Goal: Information Seeking & Learning: Learn about a topic

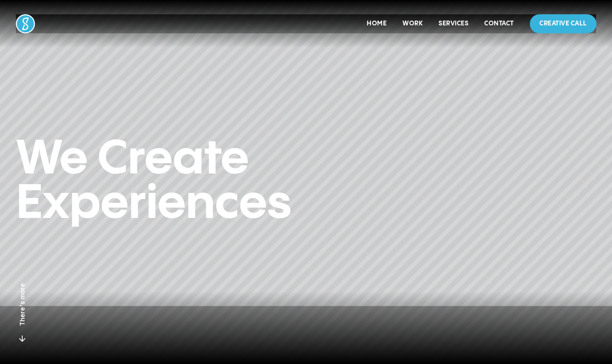
click at [374, 27] on p "Home" at bounding box center [377, 24] width 20 height 10
click at [375, 24] on link "Home" at bounding box center [377, 23] width 20 height 7
click at [415, 21] on link "Work" at bounding box center [412, 23] width 20 height 7
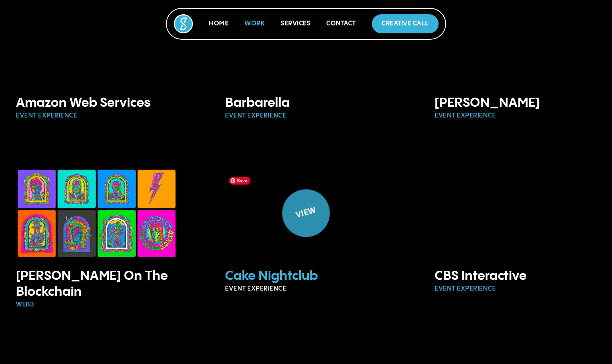
scroll to position [355, 0]
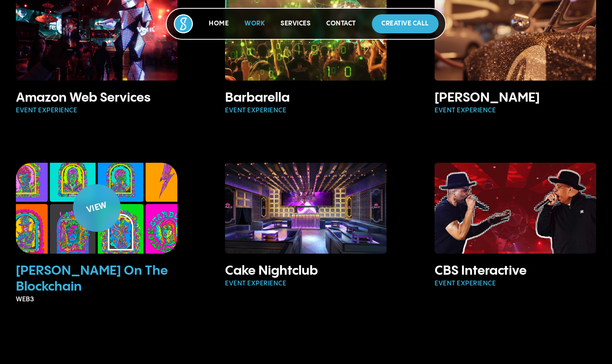
click at [106, 204] on div "View" at bounding box center [96, 207] width 33 height 17
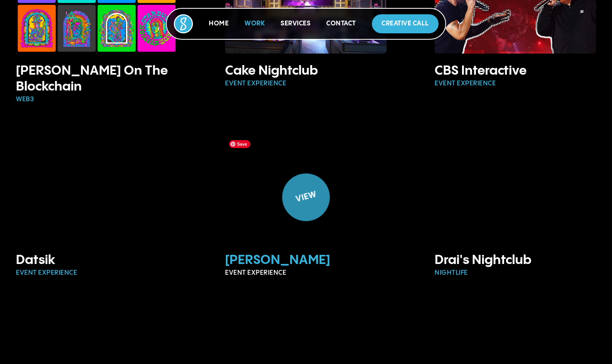
scroll to position [574, 0]
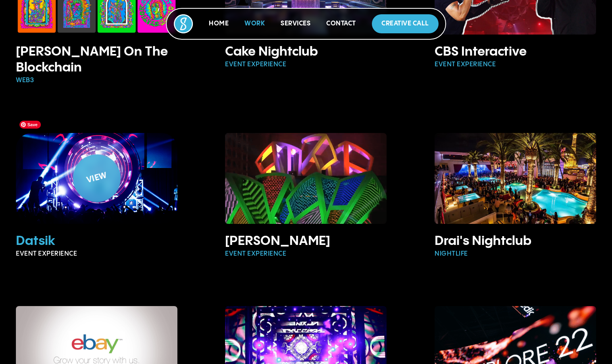
click at [96, 169] on div "View" at bounding box center [96, 177] width 33 height 17
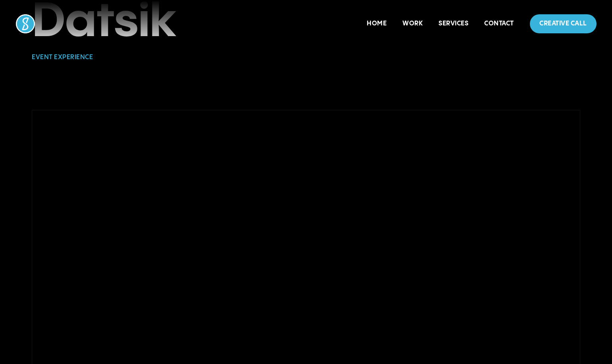
scroll to position [97, 0]
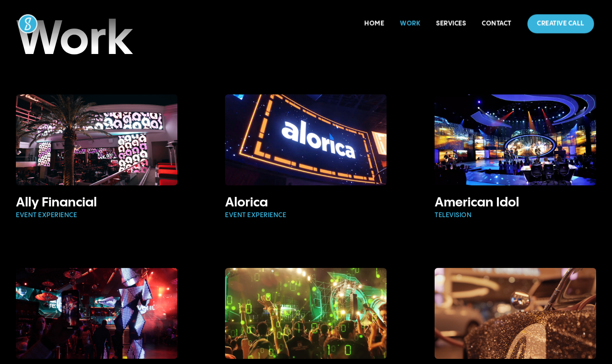
scroll to position [78, 0]
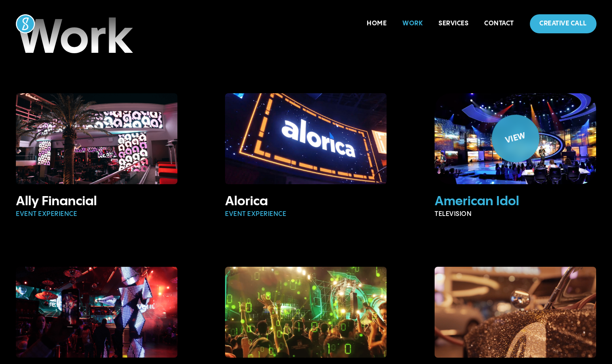
click at [516, 154] on div "View" at bounding box center [515, 138] width 58 height 58
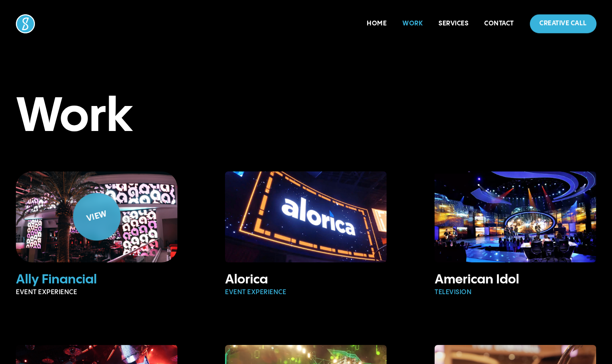
click at [97, 221] on div "View" at bounding box center [96, 216] width 33 height 17
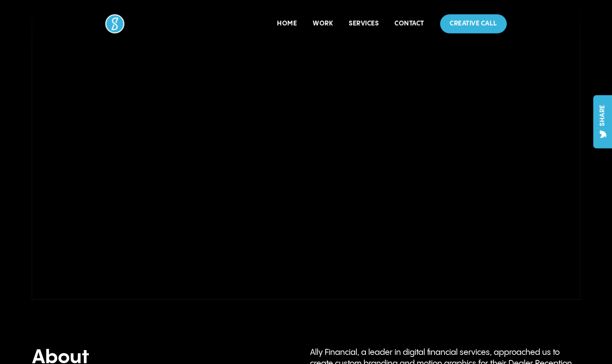
scroll to position [146, 0]
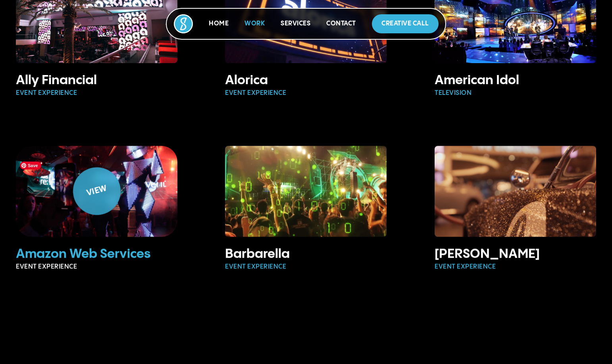
scroll to position [200, 0]
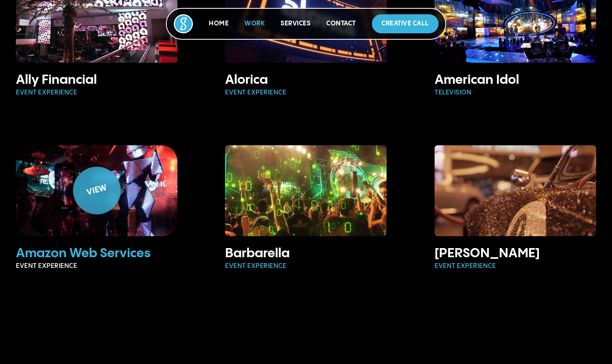
click at [98, 195] on div "View" at bounding box center [96, 190] width 33 height 17
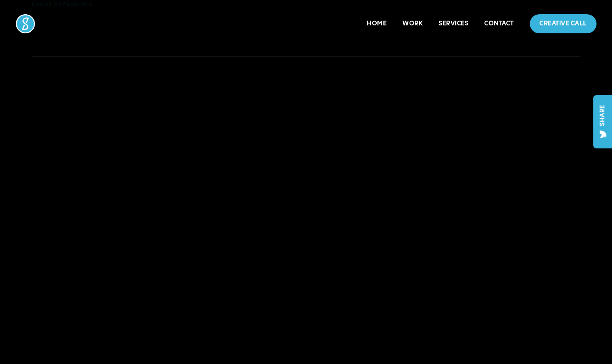
scroll to position [247, 0]
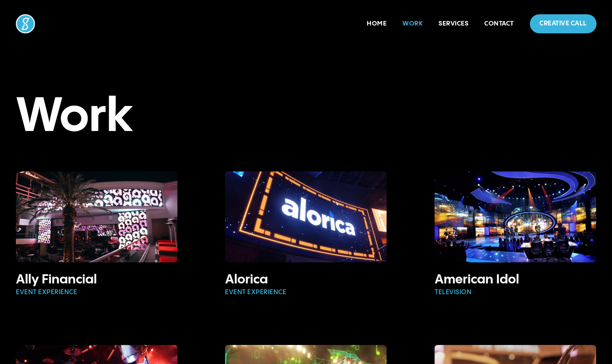
click at [22, 19] on img at bounding box center [25, 23] width 21 height 21
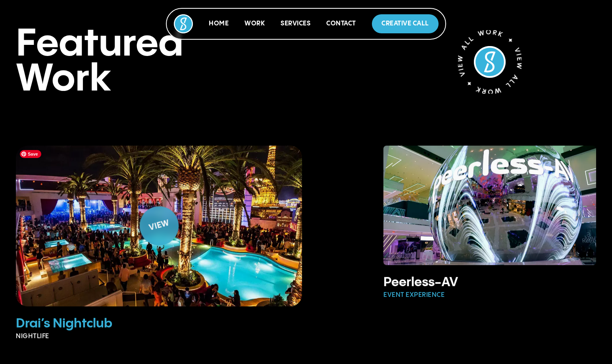
scroll to position [809, 0]
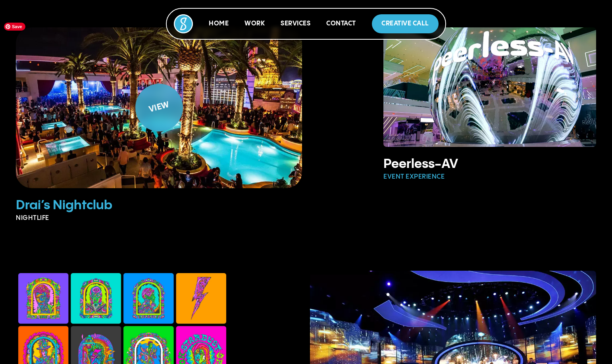
click at [223, 154] on img at bounding box center [159, 108] width 318 height 178
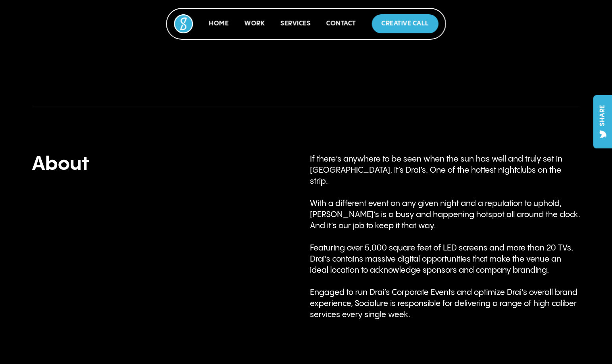
scroll to position [477, 0]
